Goal: Task Accomplishment & Management: Use online tool/utility

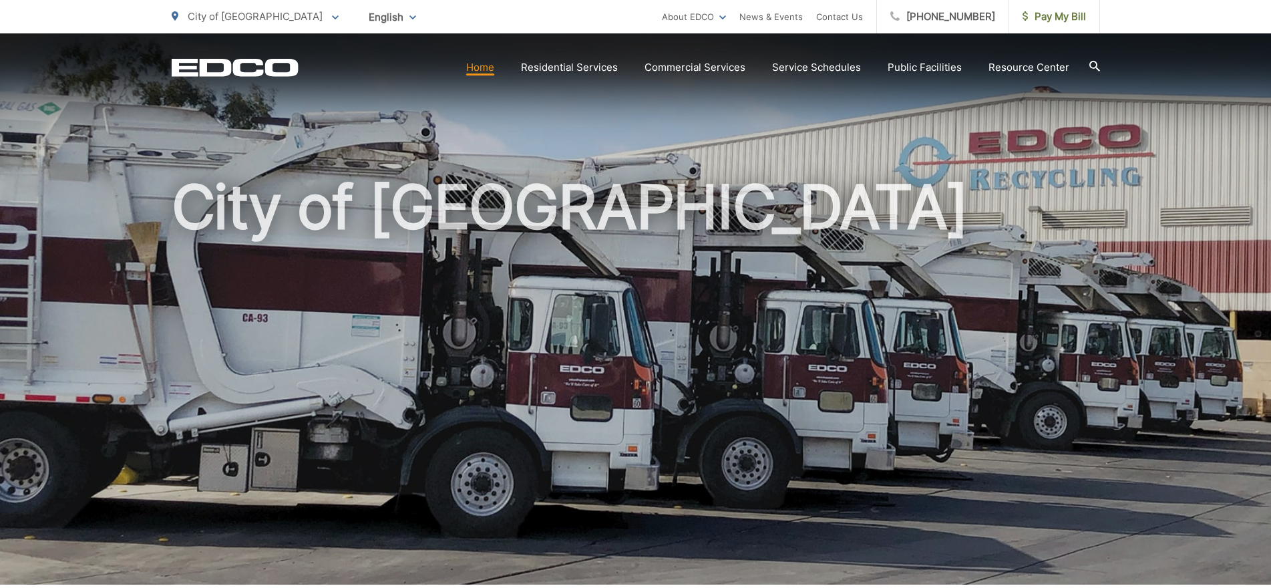
click at [705, 67] on link "Commercial Services" at bounding box center [695, 67] width 101 height 16
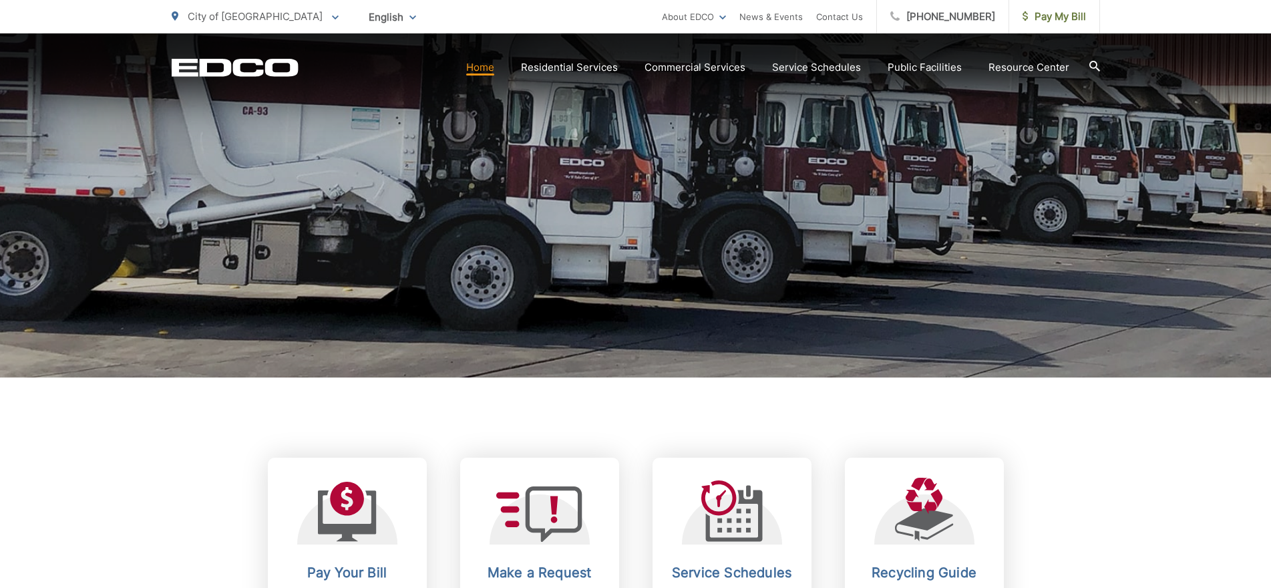
scroll to position [534, 0]
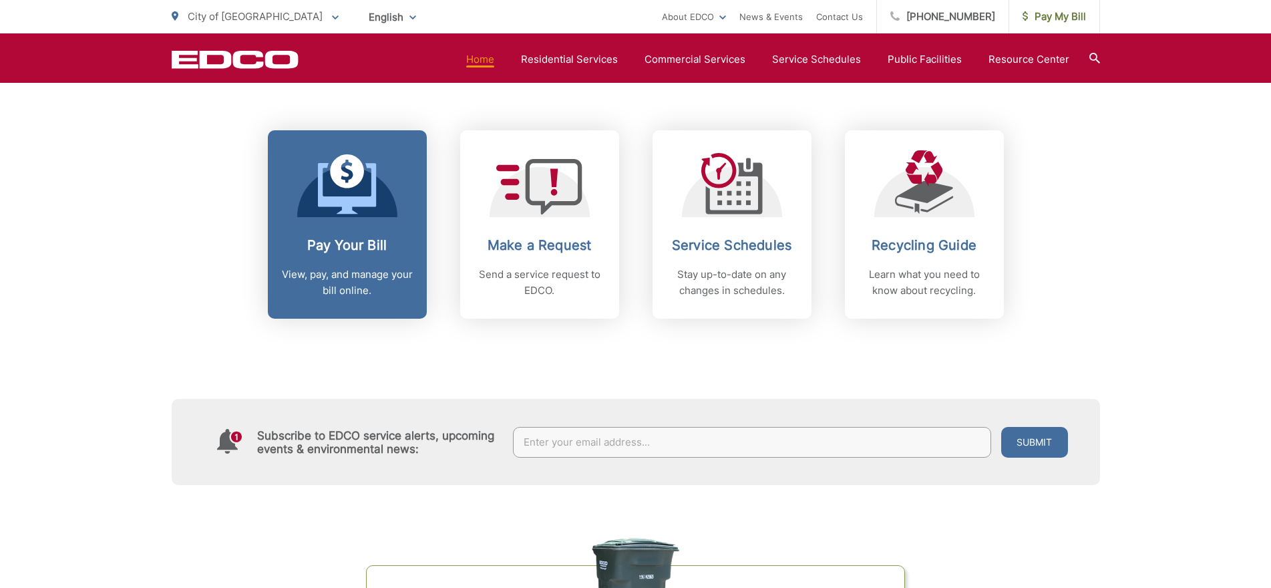
click at [377, 212] on div at bounding box center [347, 183] width 100 height 67
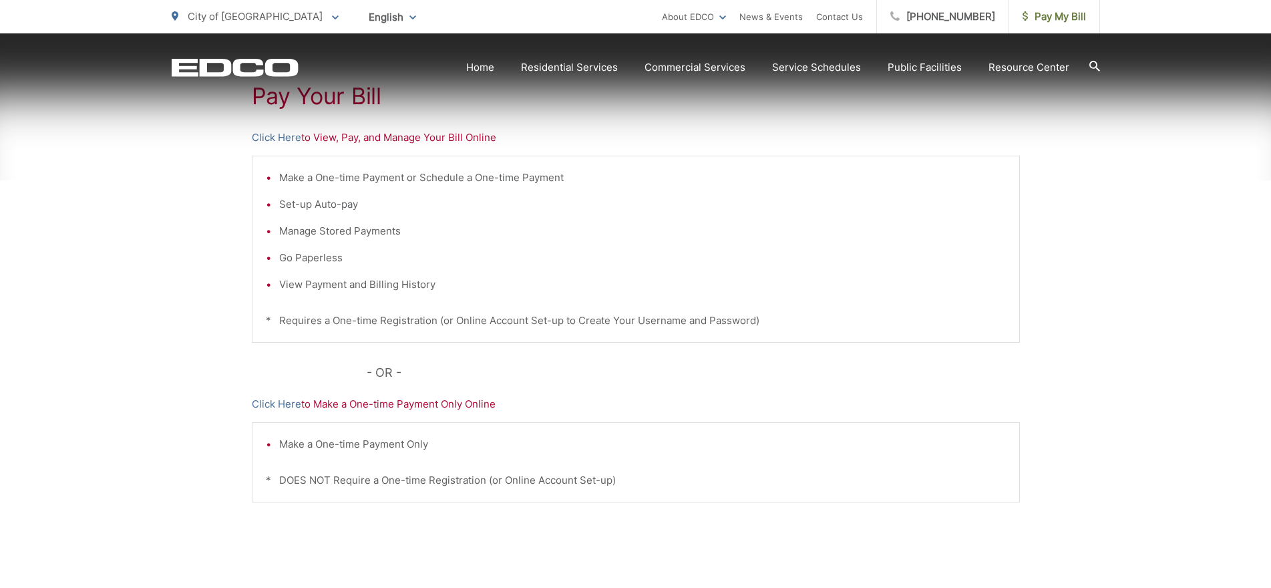
scroll to position [267, 0]
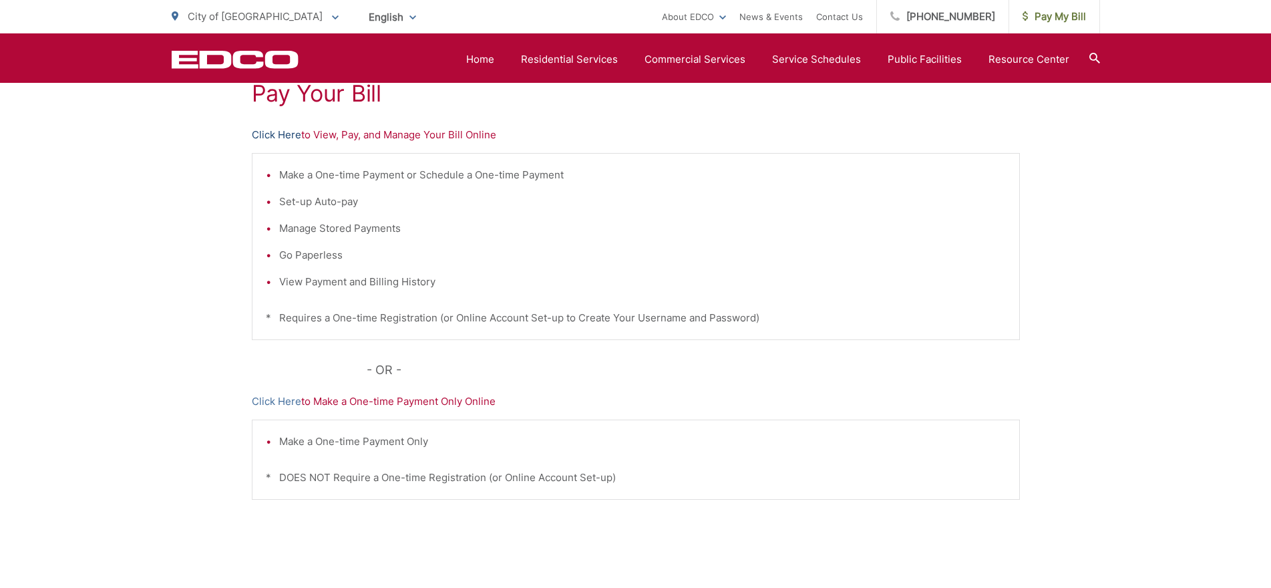
click at [266, 136] on link "Click Here" at bounding box center [276, 135] width 49 height 16
